Goal: Information Seeking & Learning: Learn about a topic

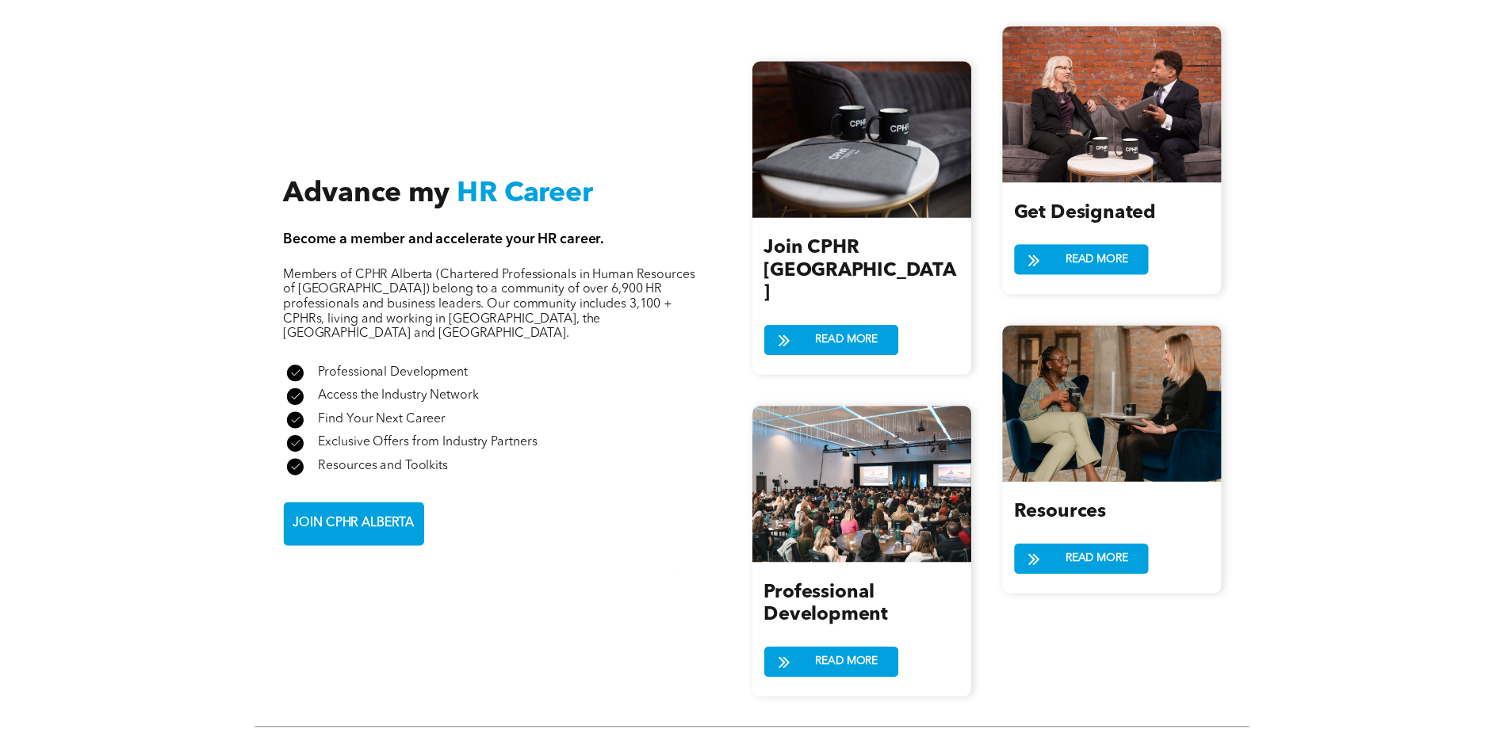
scroll to position [1902, 0]
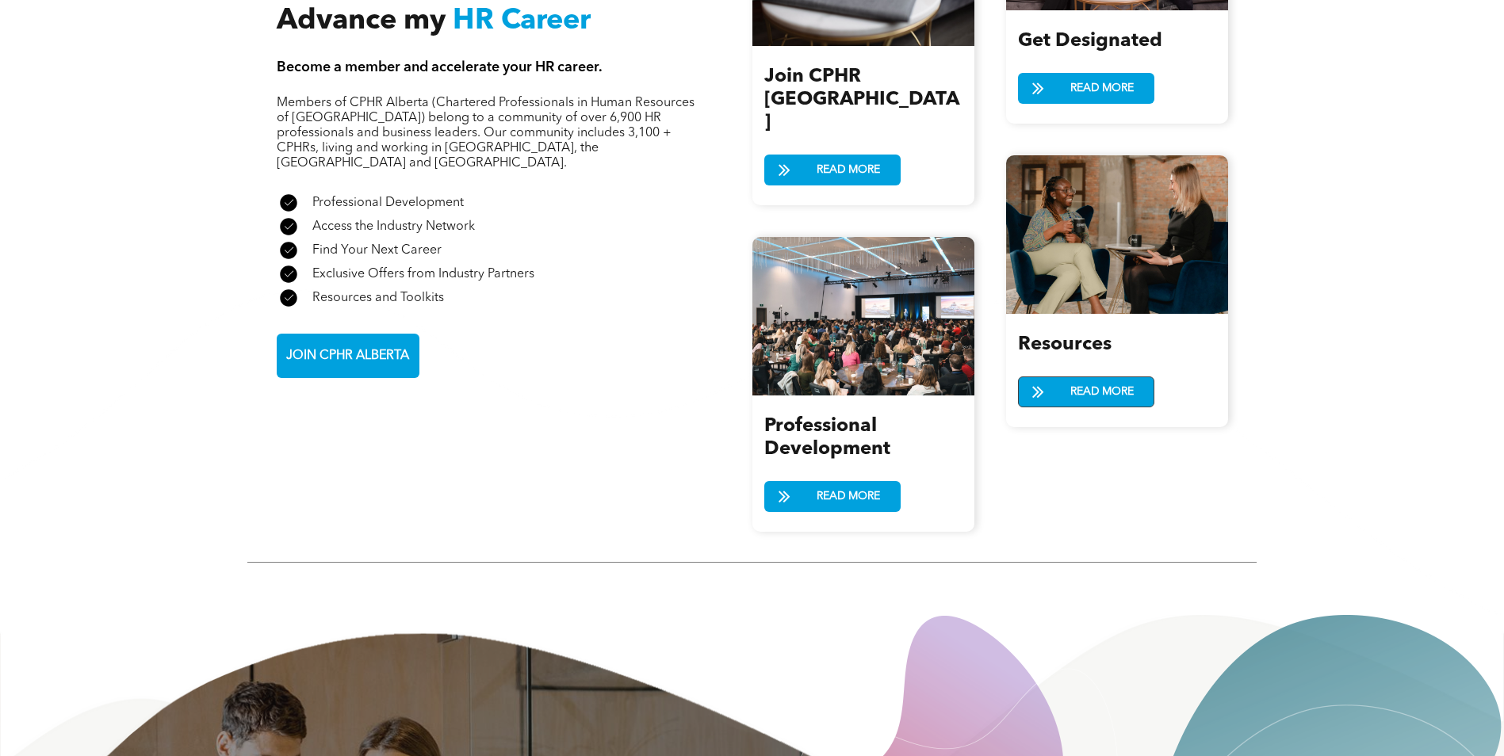
click at [1119, 379] on span "READ MORE" at bounding box center [1101, 391] width 75 height 29
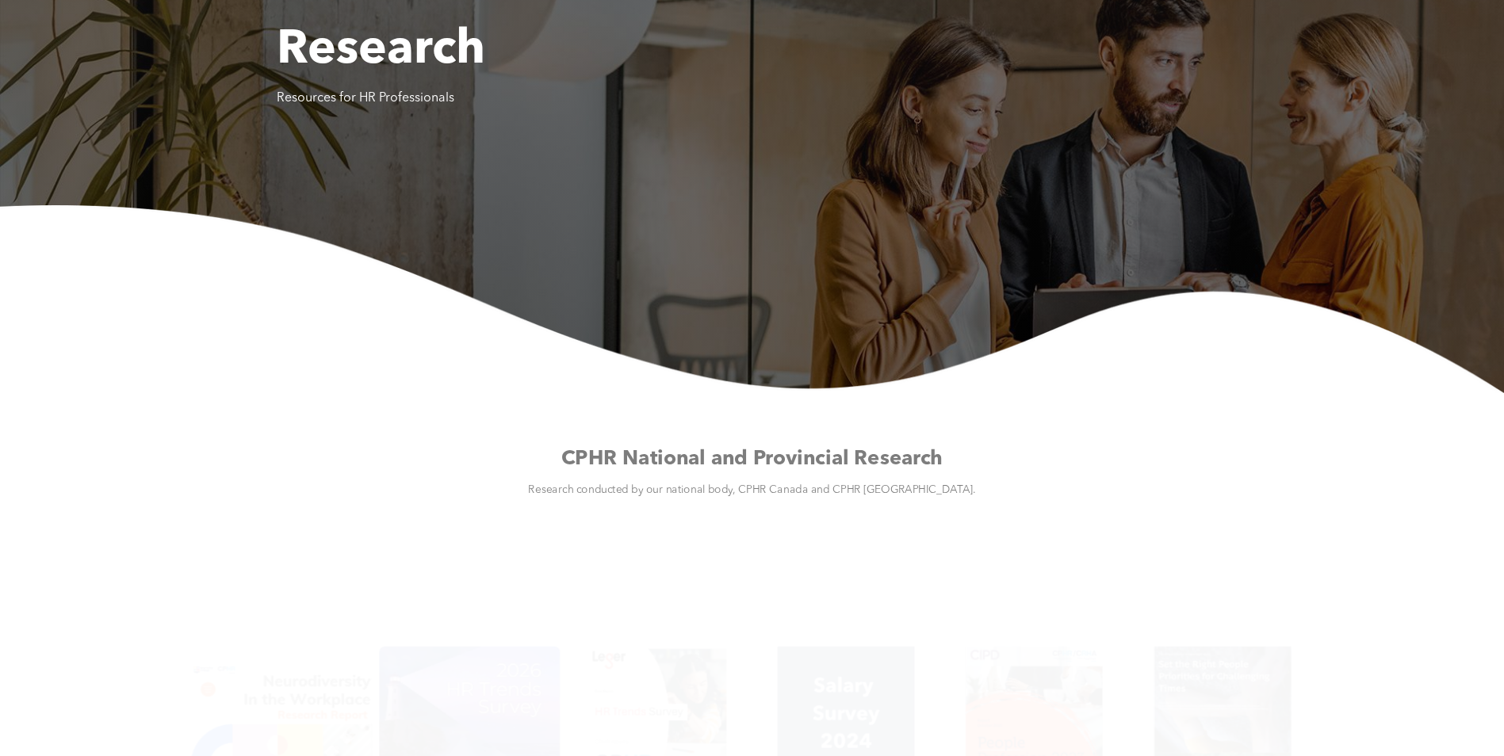
scroll to position [396, 0]
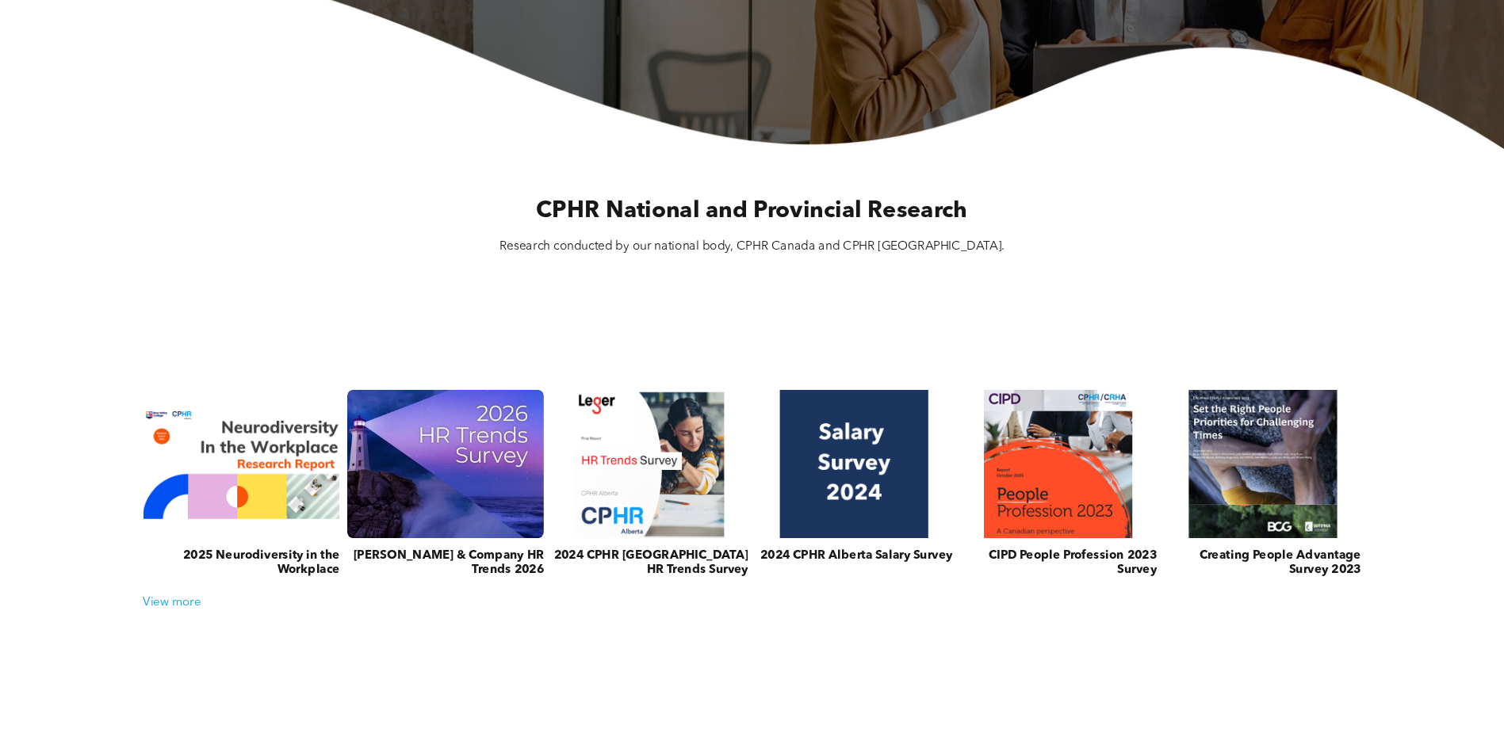
click at [465, 461] on link at bounding box center [445, 463] width 208 height 157
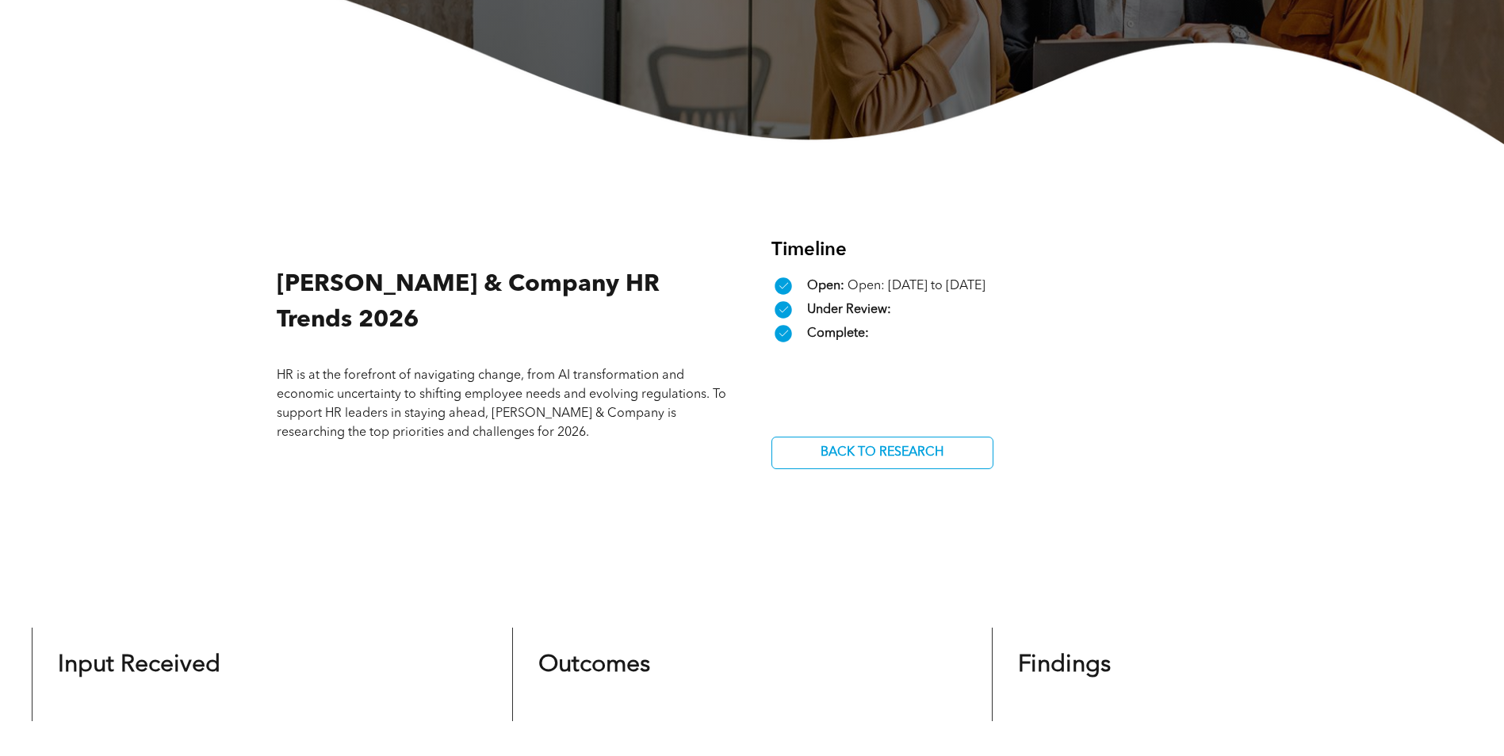
scroll to position [396, 0]
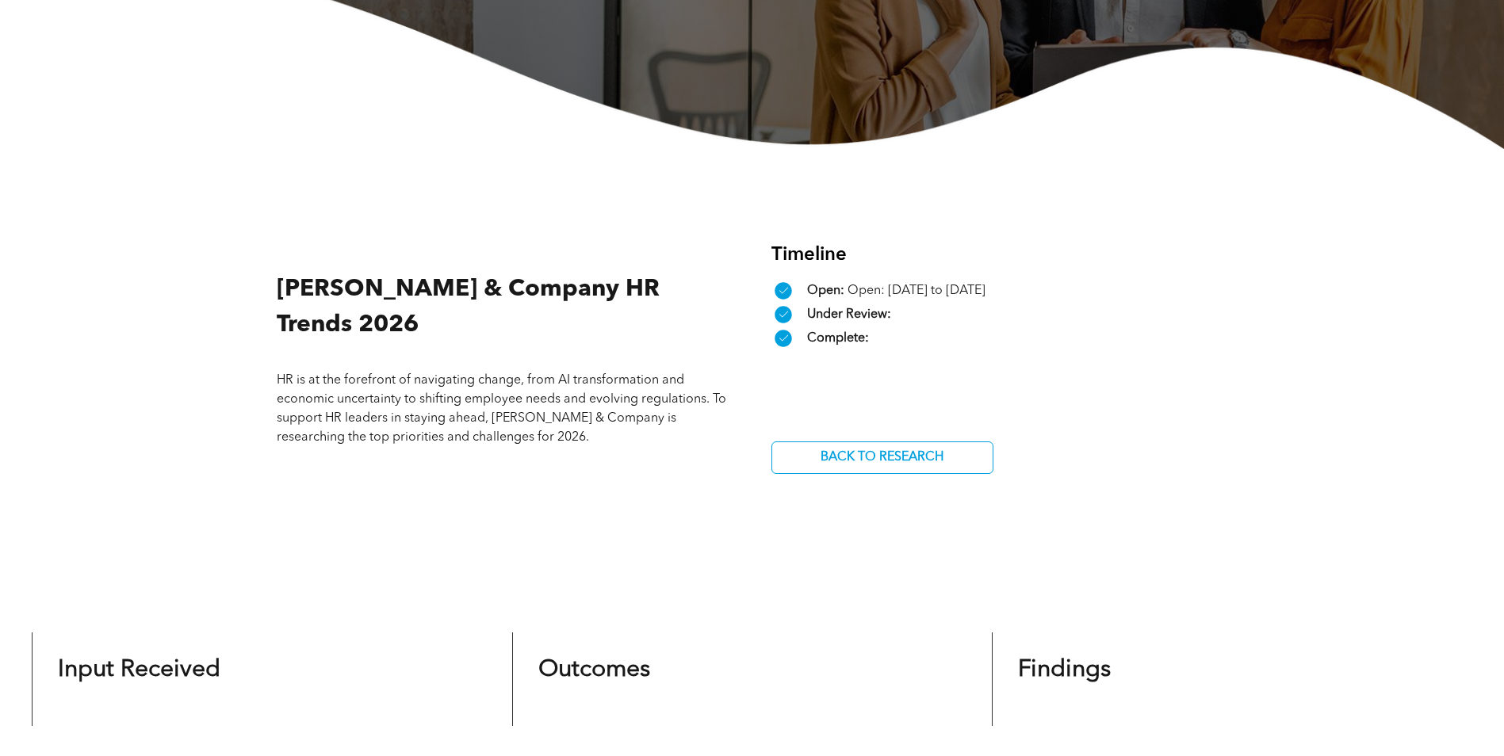
click at [534, 425] on p "HR is at the forefront of navigating change, from AI transformation and economi…" at bounding box center [505, 409] width 457 height 76
click at [857, 460] on span "BACK TO RESEARCH" at bounding box center [882, 457] width 134 height 31
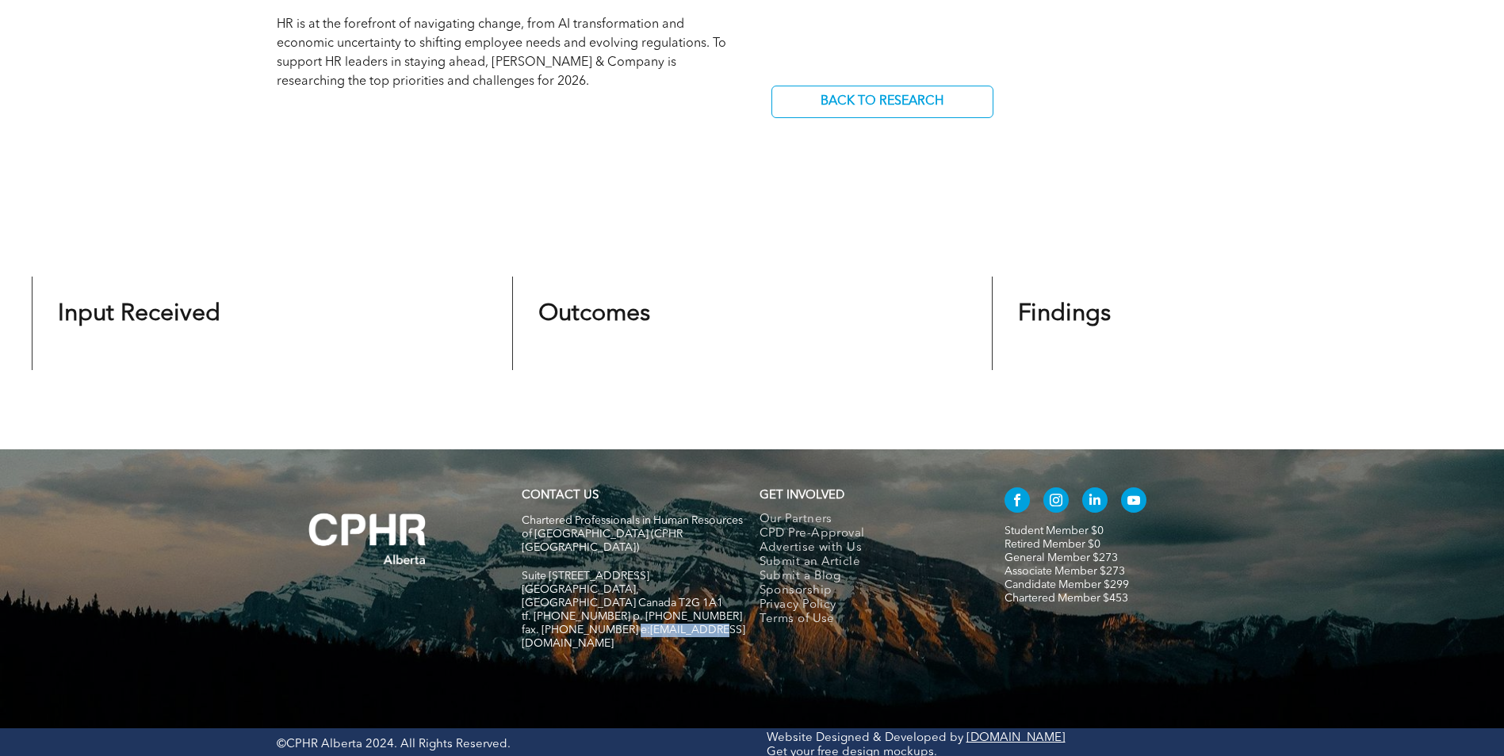
drag, startPoint x: 624, startPoint y: 600, endPoint x: 709, endPoint y: 600, distance: 84.8
click at [709, 624] on h5 "fax. [PHONE_NUMBER] e:[EMAIL_ADDRESS][DOMAIN_NAME]" at bounding box center [634, 637] width 224 height 27
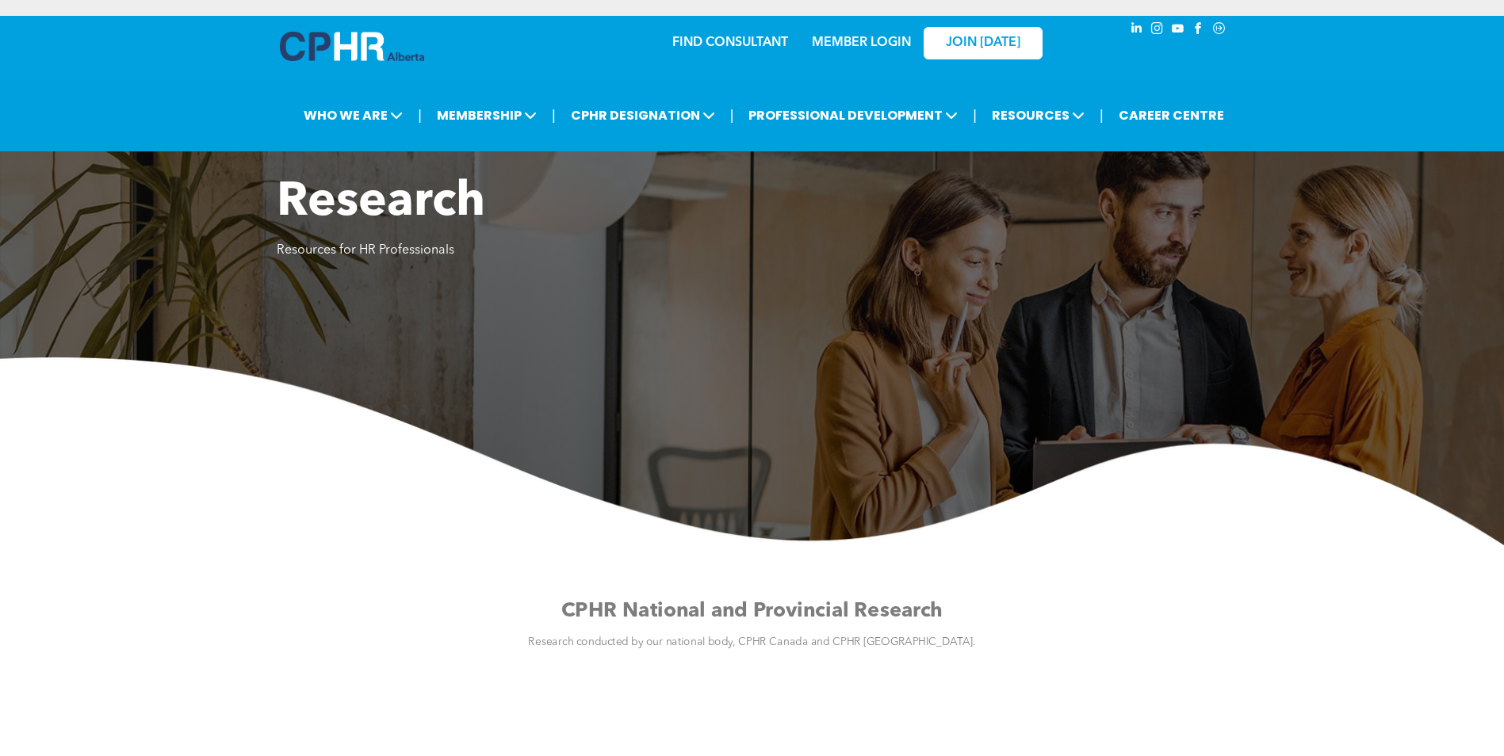
click at [845, 40] on link "MEMBER LOGIN" at bounding box center [861, 42] width 99 height 13
